Goal: Check status: Check status

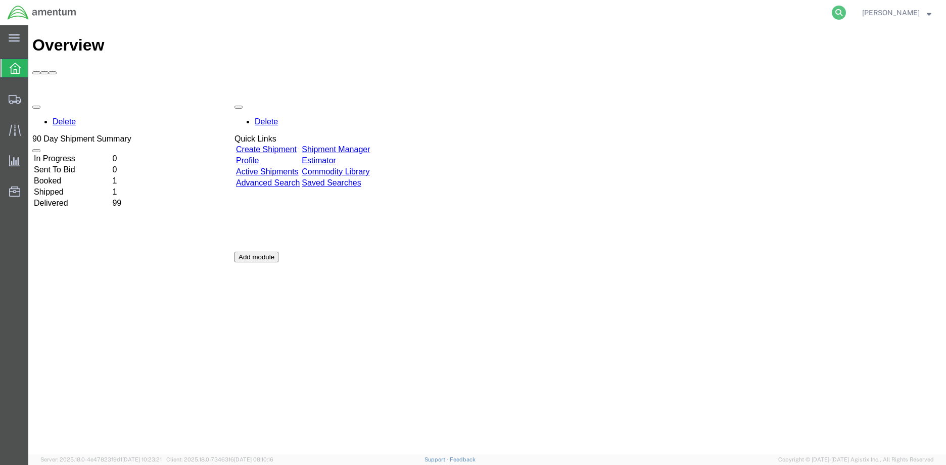
click at [845, 13] on icon at bounding box center [839, 13] width 14 height 14
click at [721, 16] on input "search" at bounding box center [678, 13] width 307 height 24
paste input "S008-25055-0881"
type input "S008-25055-0881"
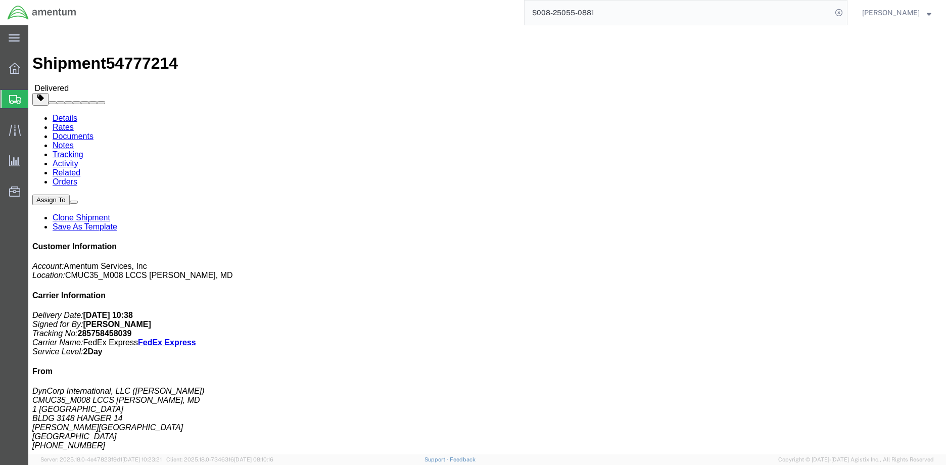
click link "Documents"
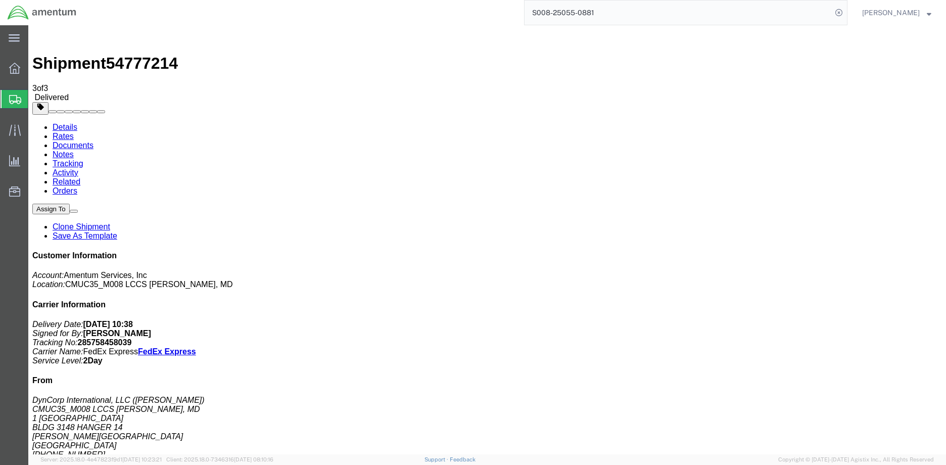
drag, startPoint x: 805, startPoint y: 187, endPoint x: 860, endPoint y: 184, distance: 55.7
click at [860, 320] on p "Delivery Date: [DATE] 10:38 Signed for By: [PERSON_NAME] Tracking No: 285758458…" at bounding box center [487, 342] width 910 height 45
copy b "285758458039"
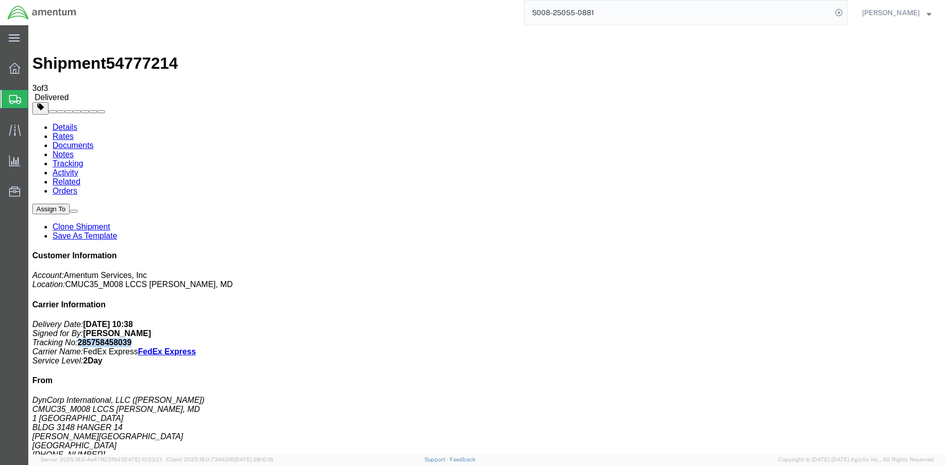
click at [859, 320] on p "Delivery Date: [DATE] 10:38 Signed for By: [PERSON_NAME] Tracking No: 285758458…" at bounding box center [487, 342] width 910 height 45
drag, startPoint x: 851, startPoint y: 188, endPoint x: 805, endPoint y: 186, distance: 45.5
click at [132, 338] on b "285758458039" at bounding box center [105, 342] width 54 height 9
copy b "285758458039"
click at [886, 320] on p "Delivery Date: [DATE] 10:38 Signed for By: [PERSON_NAME] Tracking No: 285758458…" at bounding box center [487, 342] width 910 height 45
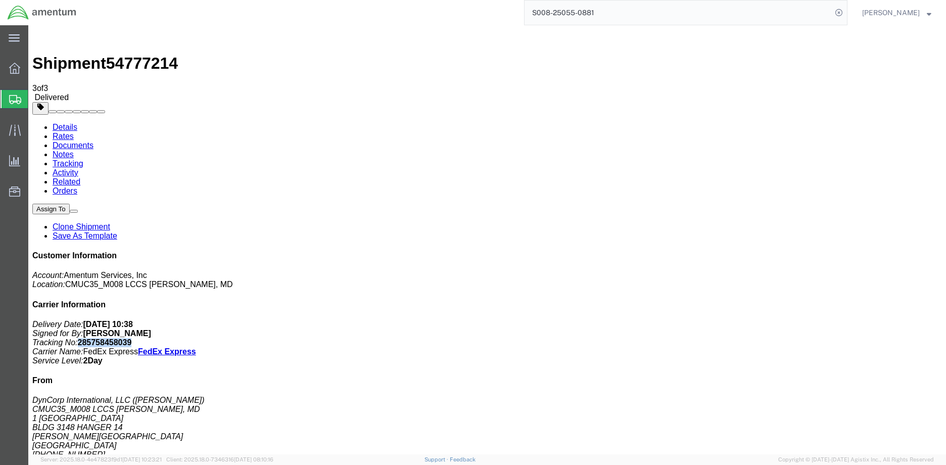
drag, startPoint x: 850, startPoint y: 186, endPoint x: 803, endPoint y: 190, distance: 47.2
click at [803, 320] on p "Delivery Date: [DATE] 10:38 Signed for By: [PERSON_NAME] Tracking No: 285758458…" at bounding box center [487, 342] width 910 height 45
copy b "285758458039"
click at [859, 320] on p "Delivery Date: [DATE] 10:38 Signed for By: [PERSON_NAME] Tracking No: 285758458…" at bounding box center [487, 342] width 910 height 45
drag, startPoint x: 852, startPoint y: 184, endPoint x: 805, endPoint y: 190, distance: 47.3
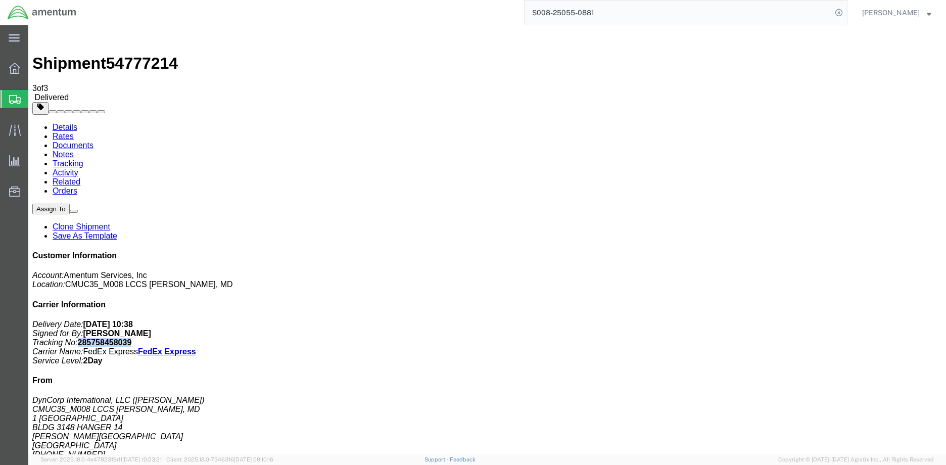
click at [805, 320] on p "Delivery Date: [DATE] 10:38 Signed for By: [PERSON_NAME] Tracking No: 285758458…" at bounding box center [487, 342] width 910 height 45
copy b "285758458039"
